Goal: Navigation & Orientation: Find specific page/section

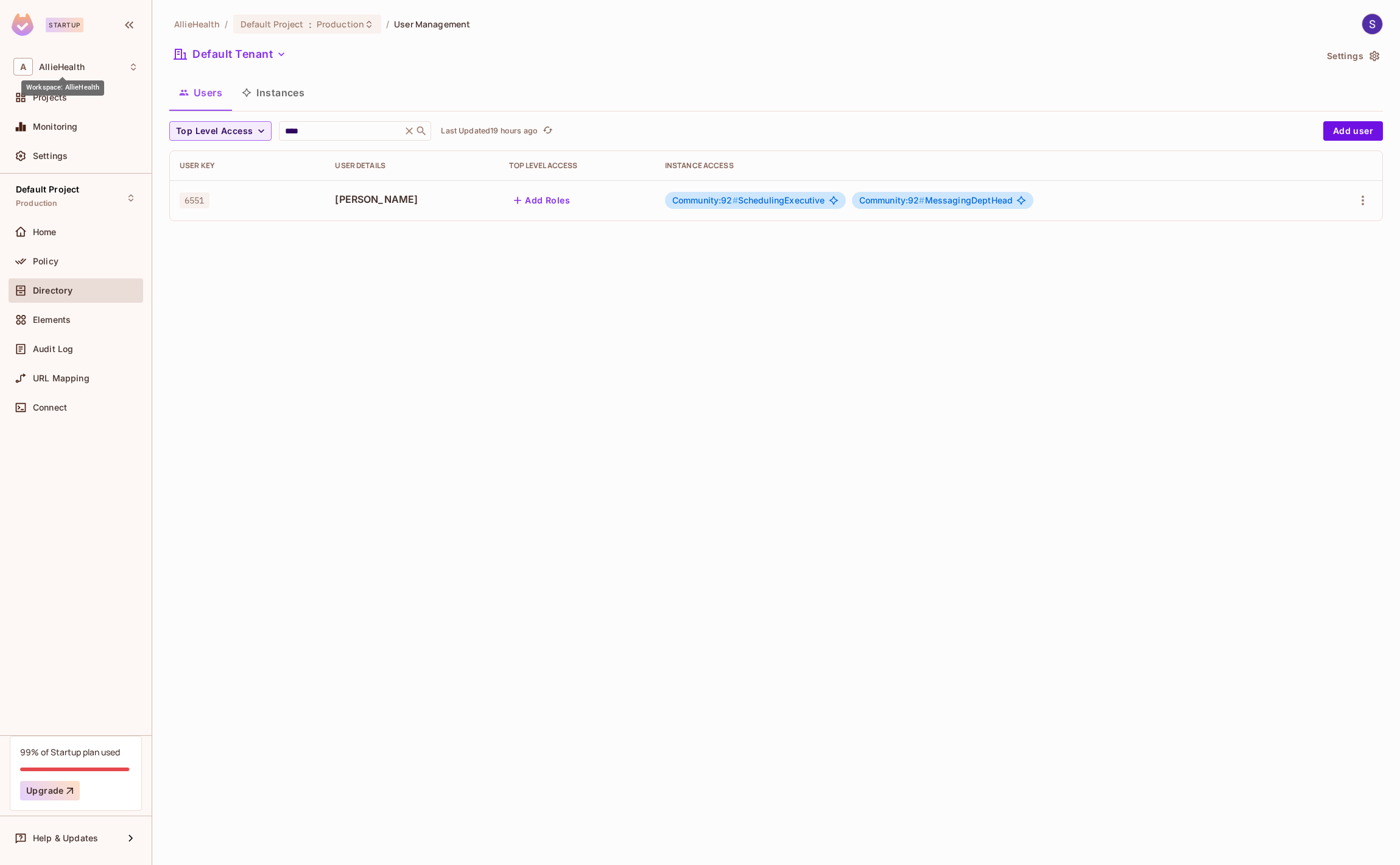
click at [63, 94] on div "Workspace: AllieHealth" at bounding box center [62, 88] width 83 height 15
click at [244, 323] on div at bounding box center [700, 432] width 1400 height 865
click at [90, 108] on div "Projects" at bounding box center [76, 97] width 135 height 24
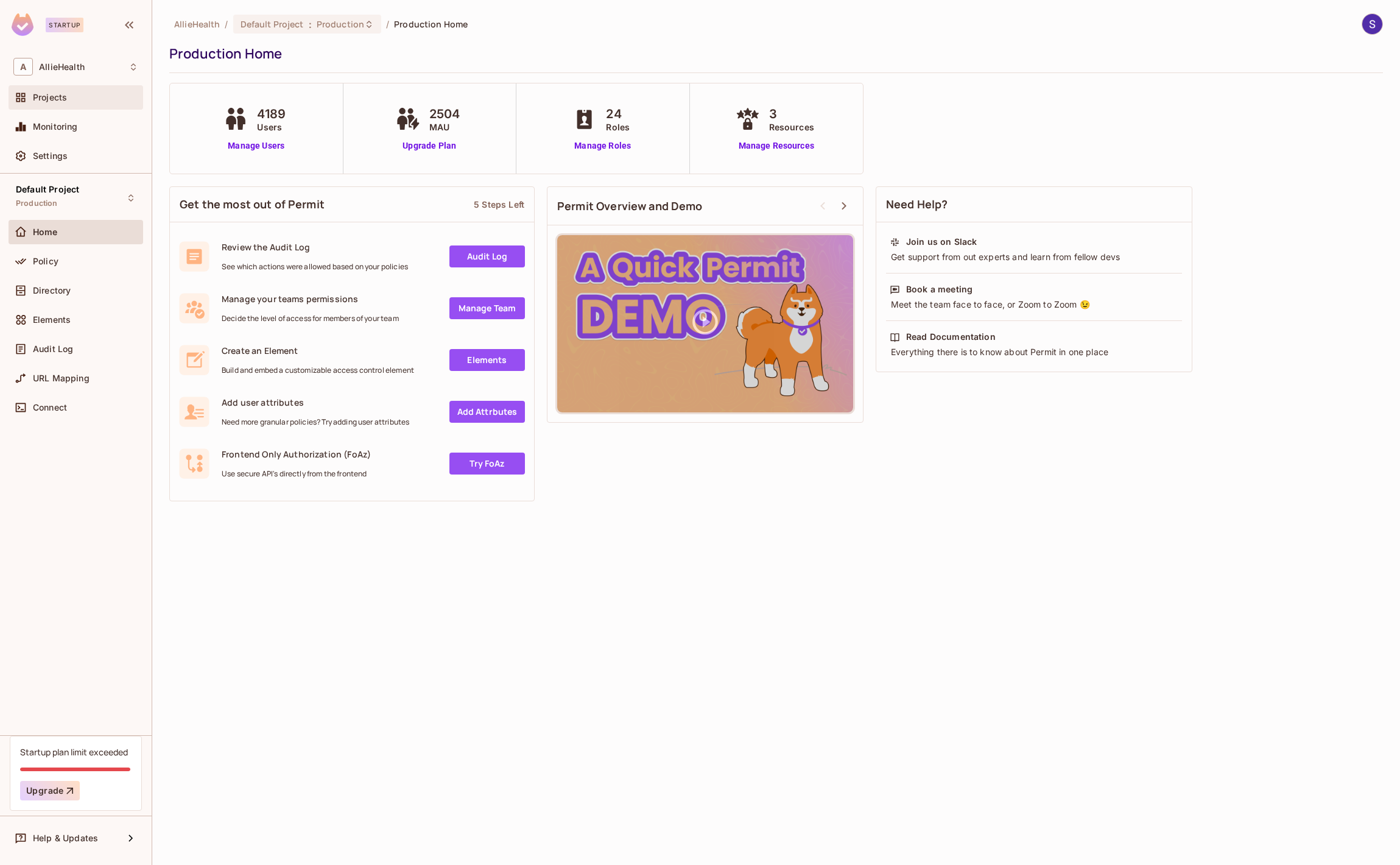
click at [118, 107] on div "Projects" at bounding box center [76, 97] width 135 height 24
